Goal: Use online tool/utility: Utilize a website feature to perform a specific function

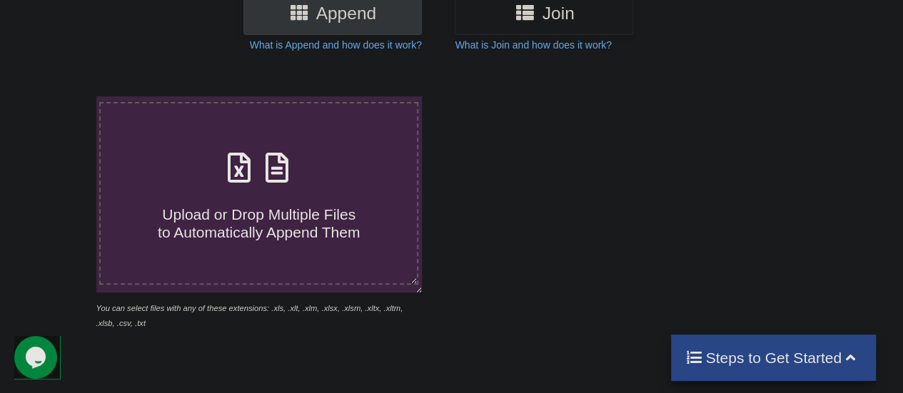
scroll to position [203, 0]
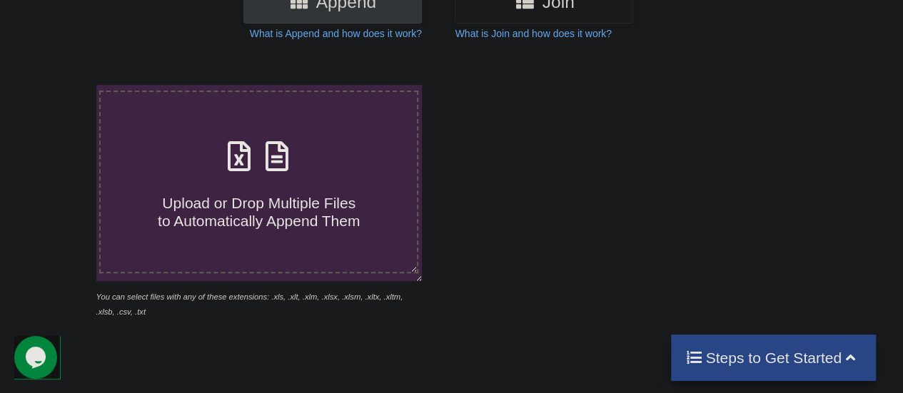
click at [378, 237] on label "Upload or Drop Multiple Files to Automatically Append Them" at bounding box center [258, 182] width 319 height 183
click at [59, 85] on input "Upload or Drop Multiple Files to Automatically Append Them" at bounding box center [59, 85] width 0 height 0
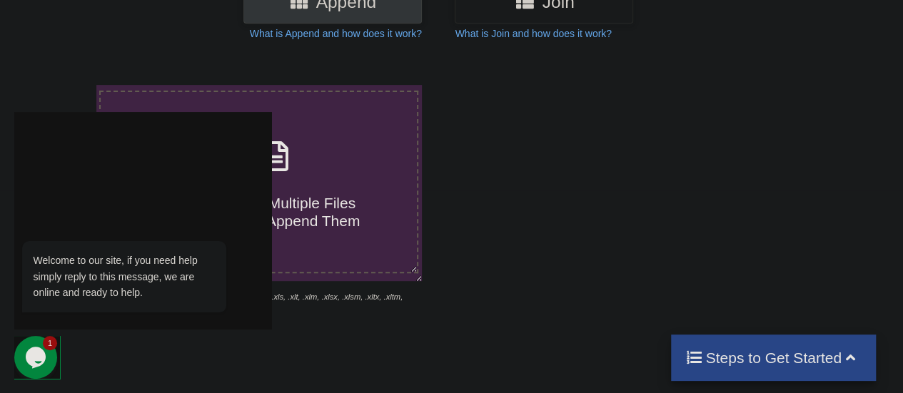
type input "C:\fakepath\3OTH FINAL VOLUNTEER LIST [PERSON_NAME].xlsx"
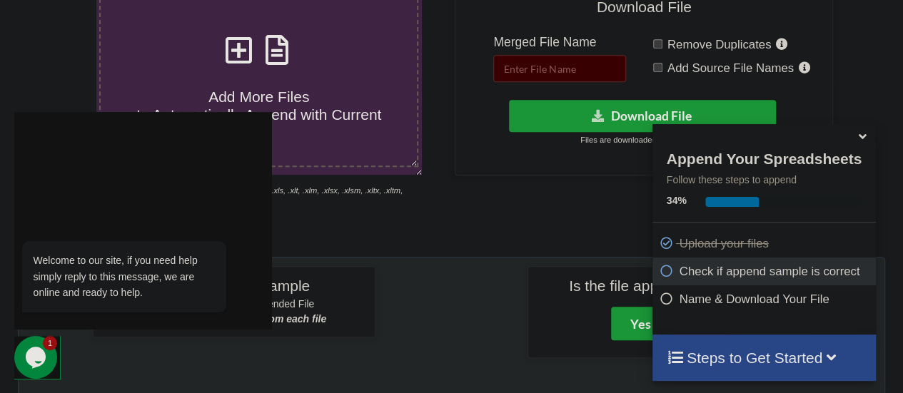
scroll to position [310, 0]
click at [531, 66] on input "text" at bounding box center [559, 67] width 133 height 27
type input "f"
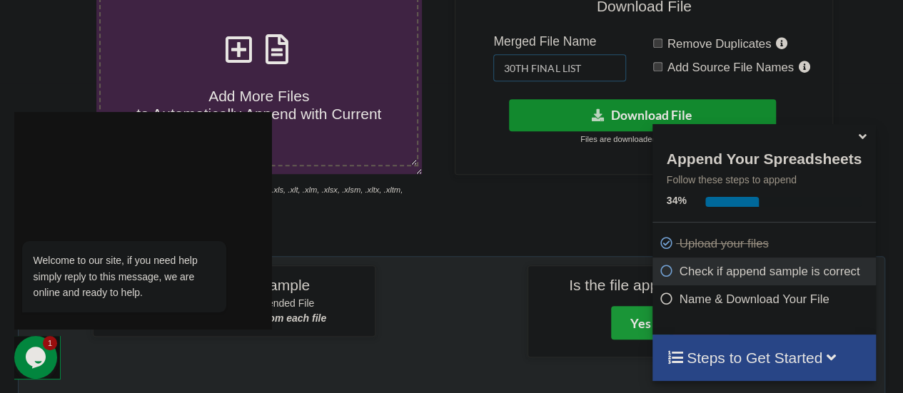
type input "30TH FINAL LIST"
click at [664, 105] on button "Download File" at bounding box center [643, 115] width 268 height 32
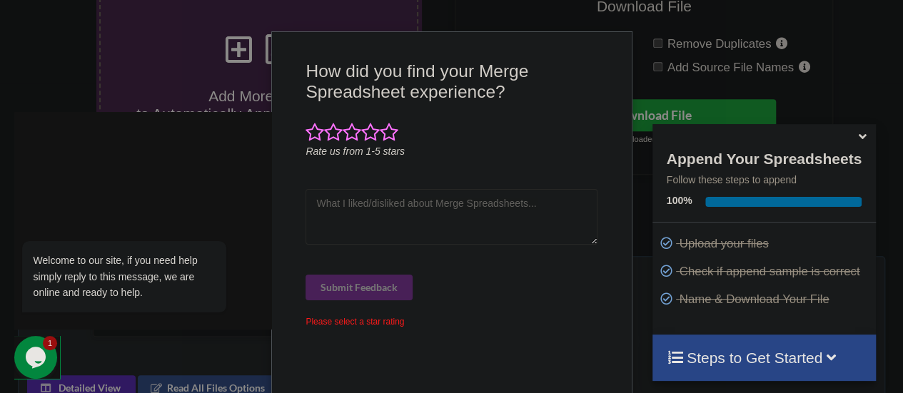
click at [809, 69] on div "How did you find your Merge Spreadsheet experience? Rate us from 1-5 stars Subm…" at bounding box center [451, 196] width 903 height 393
click at [395, 348] on div "How did you find your Merge Spreadsheet experience? Rate us from 1-5 stars Subm…" at bounding box center [451, 225] width 298 height 328
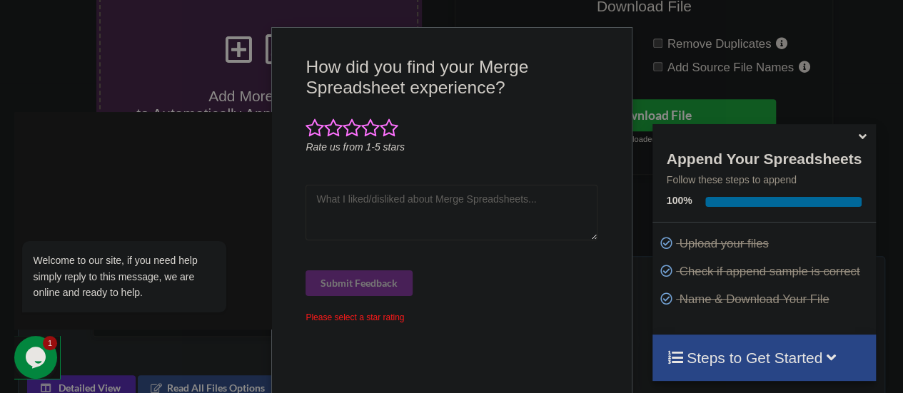
scroll to position [0, 0]
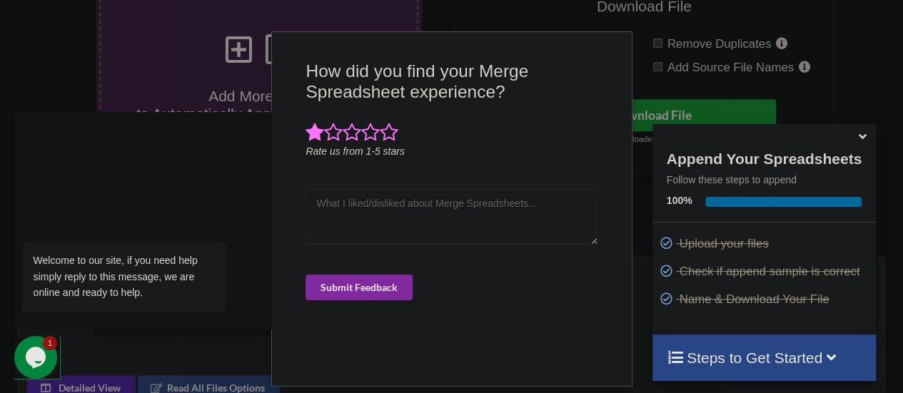
click at [232, 303] on div "Welcome to our site, if you need help simply reply to this message, we are onli…" at bounding box center [143, 276] width 242 height 71
click at [344, 280] on button "Submit Feedback" at bounding box center [358, 288] width 107 height 26
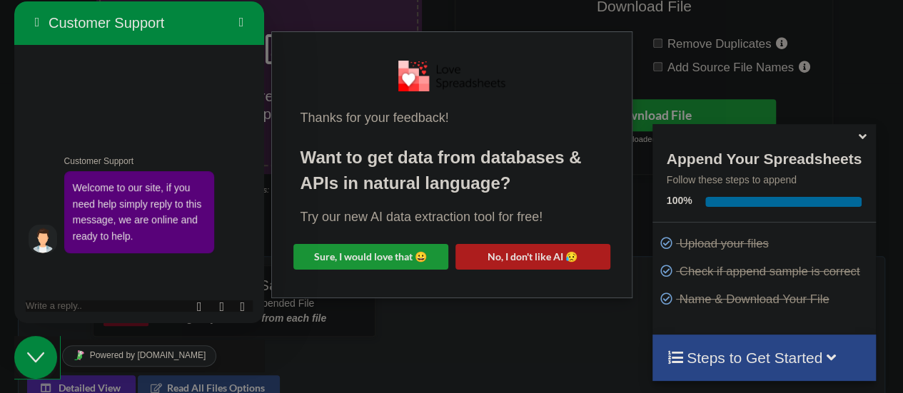
click at [343, 285] on div "Thanks for your feedback! Want to get data from databases & APIs in natural lan…" at bounding box center [451, 196] width 903 height 393
click at [40, 22] on button "Back" at bounding box center [37, 22] width 23 height 21
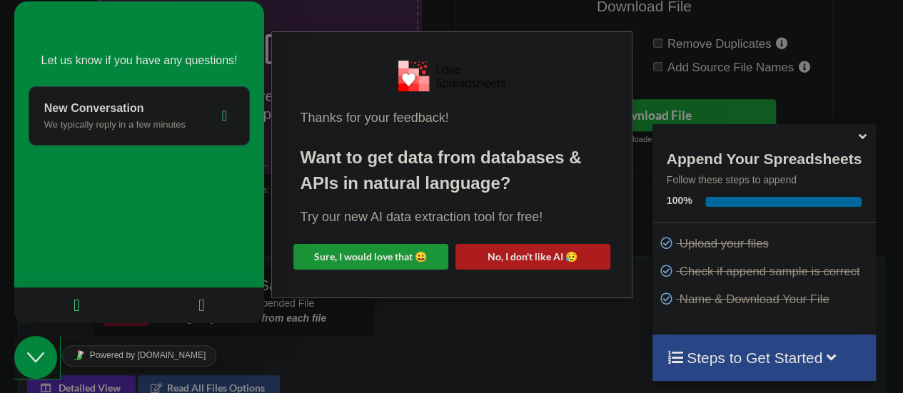
click at [724, 46] on div "Thanks for your feedback! Want to get data from databases & APIs in natural lan…" at bounding box center [451, 196] width 903 height 393
click at [398, 252] on button "Sure, I would love that 😀" at bounding box center [370, 257] width 155 height 26
click at [552, 34] on div "Thanks for your feedback! Want to get data from databases & APIs in natural lan…" at bounding box center [452, 164] width 360 height 265
drag, startPoint x: 718, startPoint y: 45, endPoint x: 216, endPoint y: 277, distance: 553.4
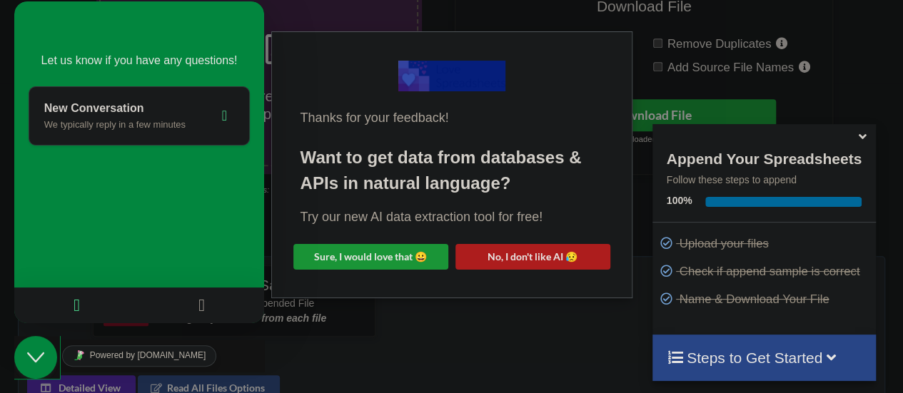
click at [718, 45] on div "Thanks for your feedback! Want to get data from databases & APIs in natural lan…" at bounding box center [451, 196] width 903 height 393
click at [21, 345] on button "Close Chat This icon closes the chat window." at bounding box center [35, 357] width 43 height 43
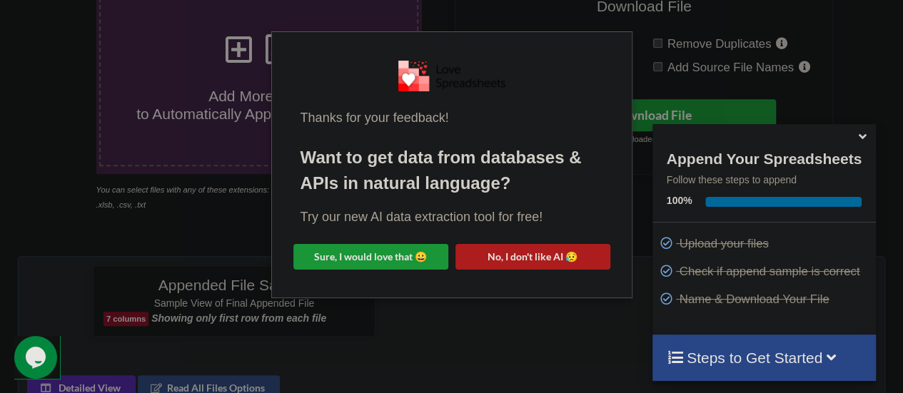
click at [133, 243] on div "Thanks for your feedback! Want to get data from databases & APIs in natural lan…" at bounding box center [451, 196] width 903 height 393
